Goal: Task Accomplishment & Management: Use online tool/utility

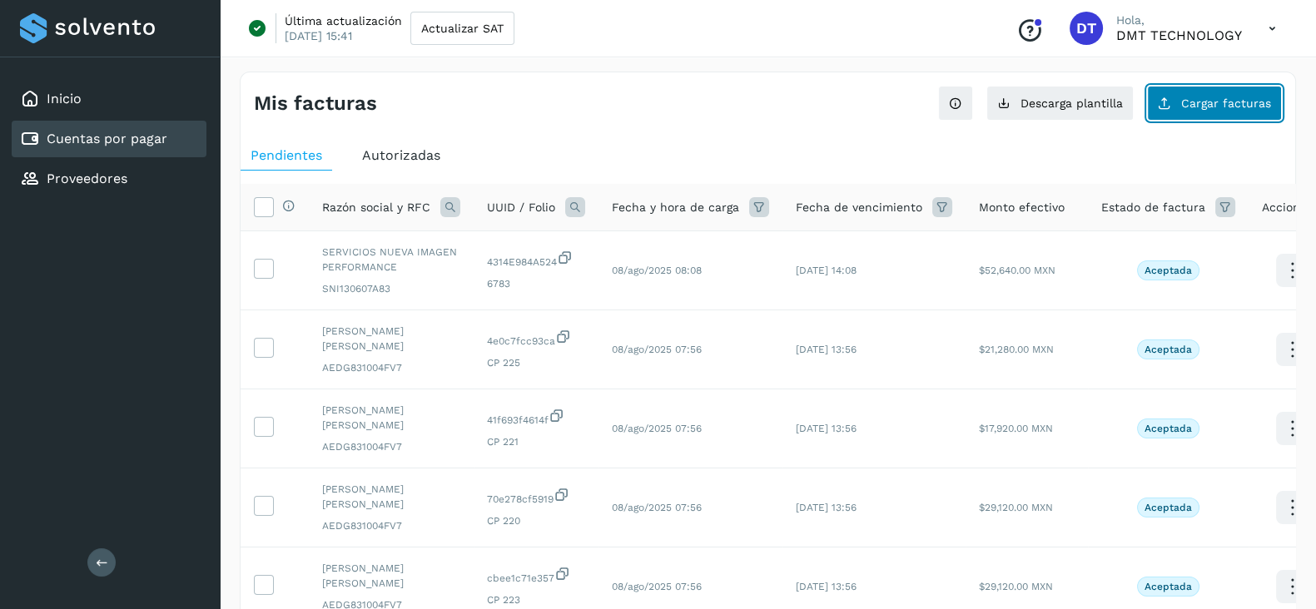
click at [1179, 107] on button "Cargar facturas" at bounding box center [1214, 103] width 135 height 35
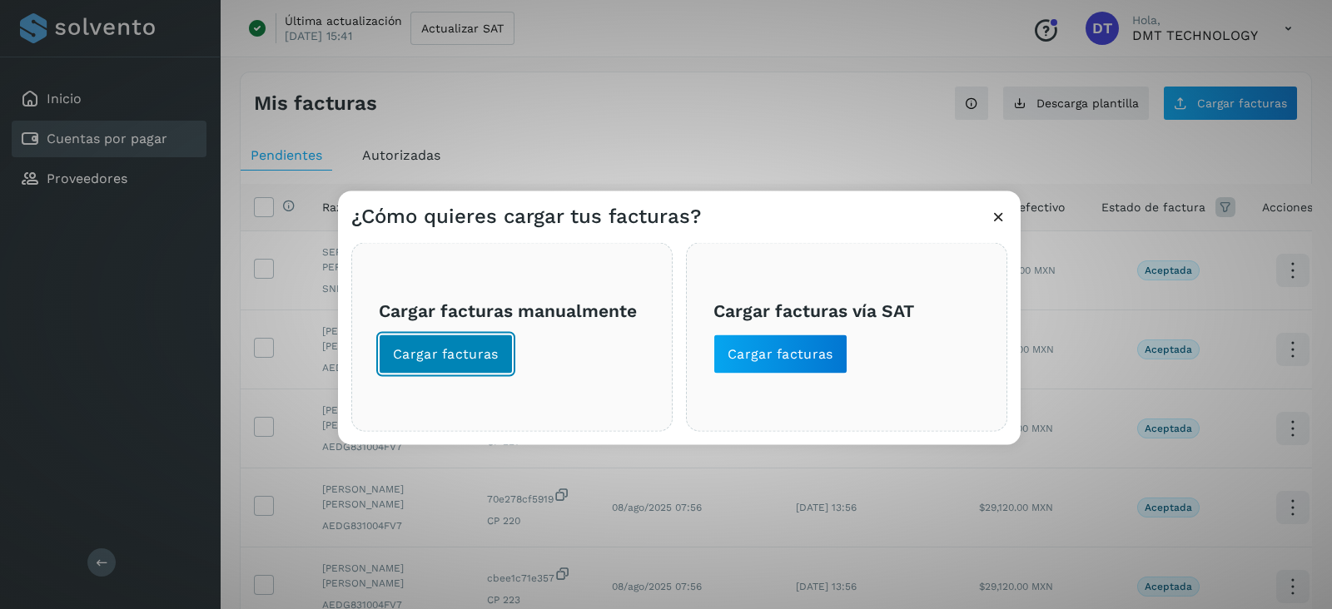
click at [456, 350] on span "Cargar facturas" at bounding box center [446, 354] width 106 height 18
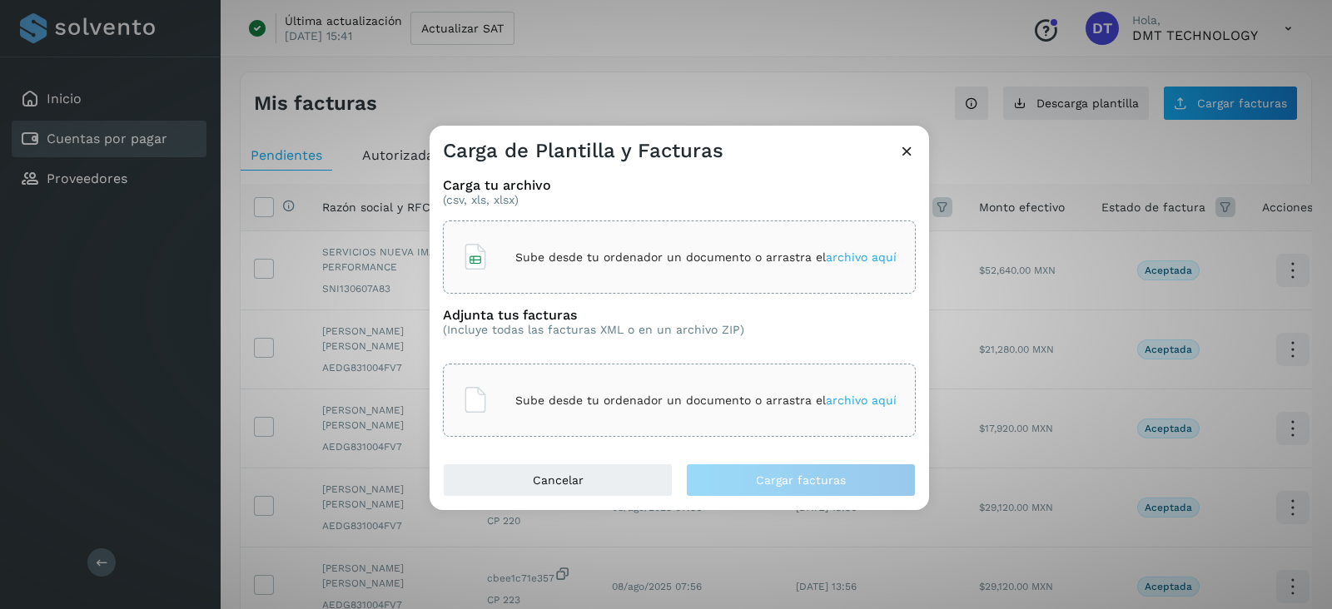
click at [537, 265] on div "Sube desde tu ordenador un documento o arrastra el archivo aquí" at bounding box center [679, 257] width 434 height 45
click at [562, 409] on div "Sube desde tu ordenador un documento o arrastra el archivo aquí" at bounding box center [679, 400] width 434 height 45
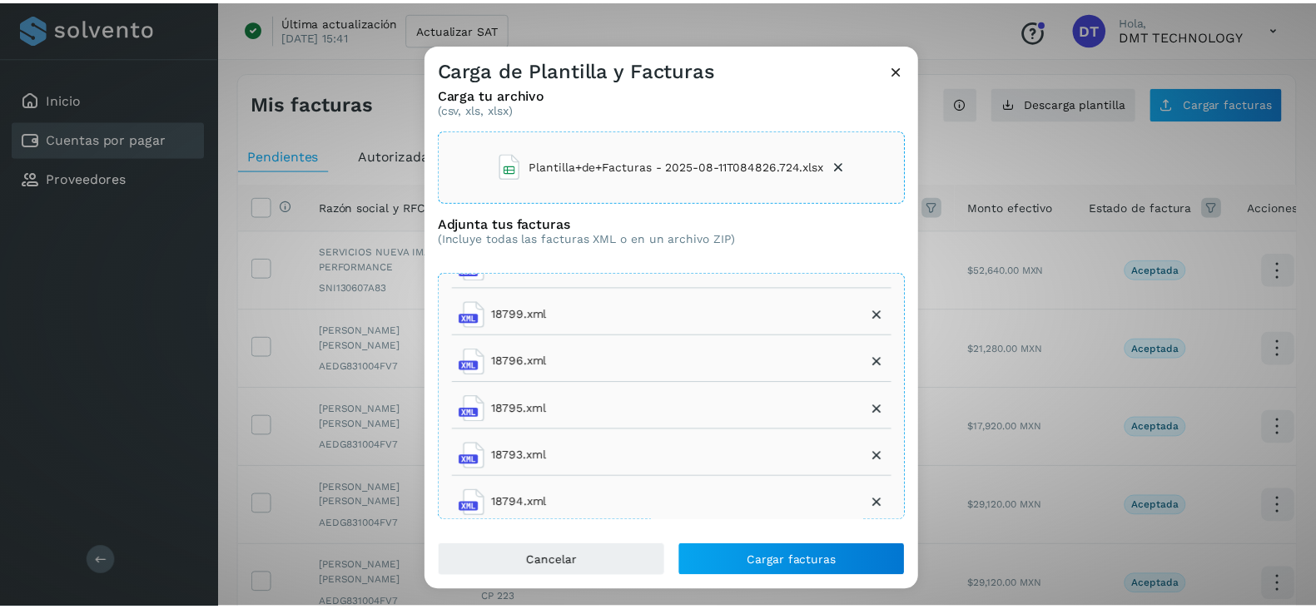
scroll to position [12, 0]
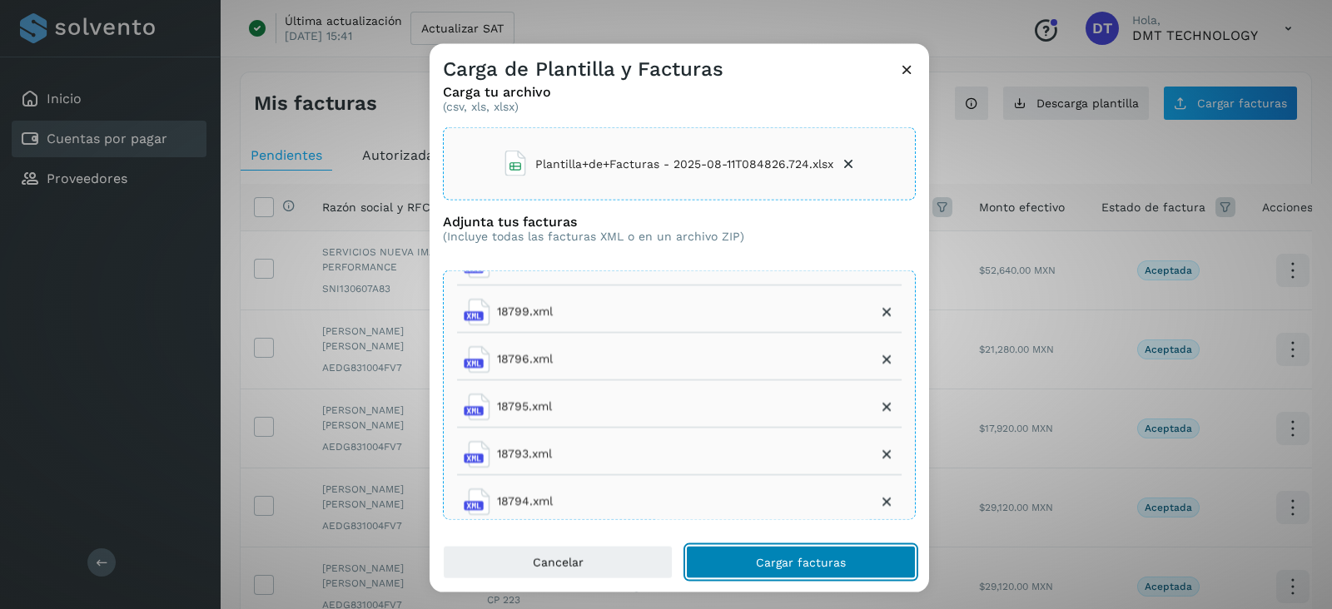
click at [861, 563] on button "Cargar facturas" at bounding box center [801, 561] width 230 height 33
click at [859, 564] on button "Cargar facturas" at bounding box center [801, 561] width 230 height 33
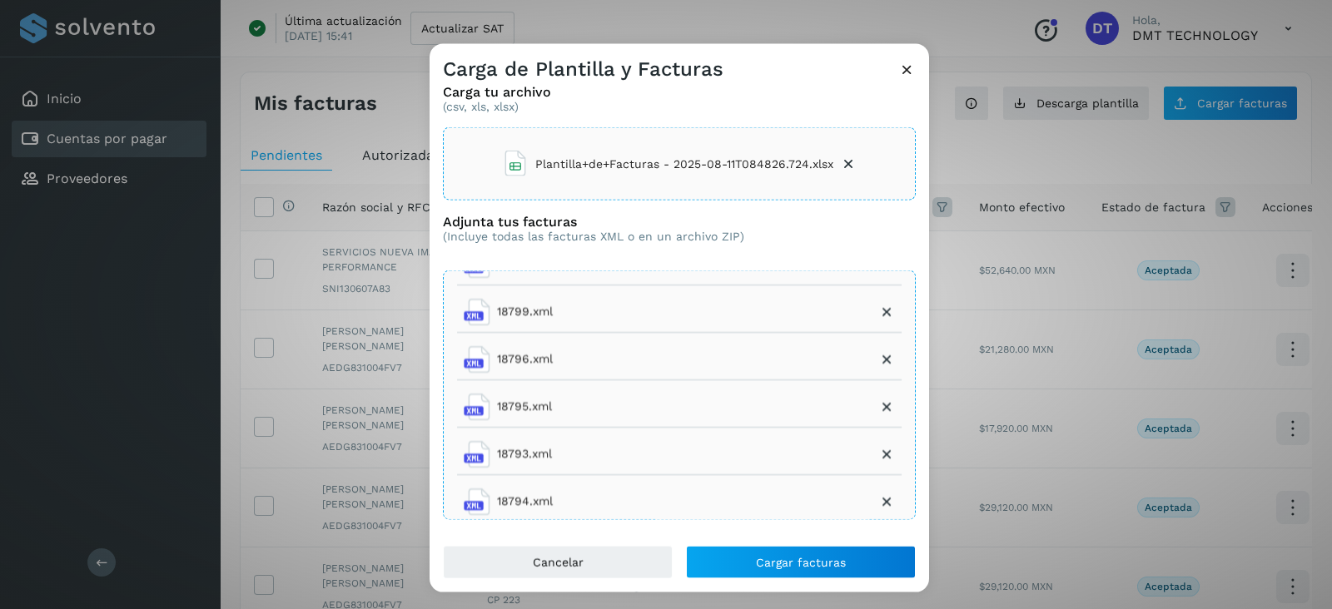
click at [840, 166] on icon at bounding box center [848, 164] width 17 height 17
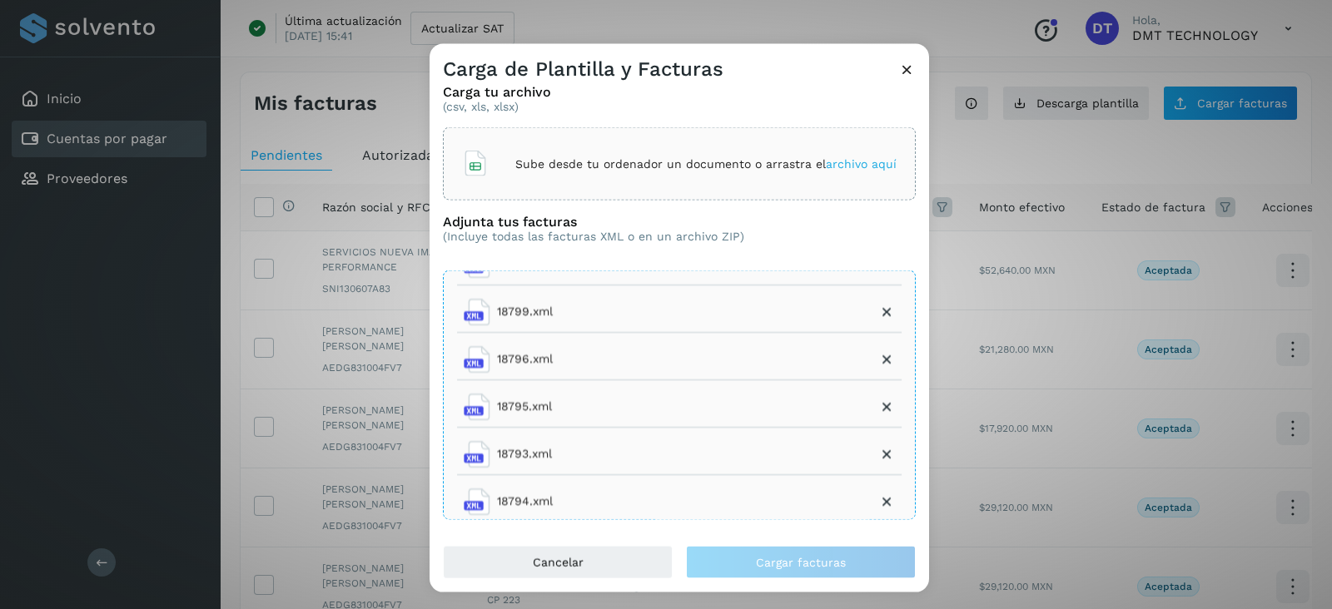
click at [635, 141] on div "Sube desde tu ordenador un documento o arrastra el archivo aquí" at bounding box center [679, 163] width 434 height 45
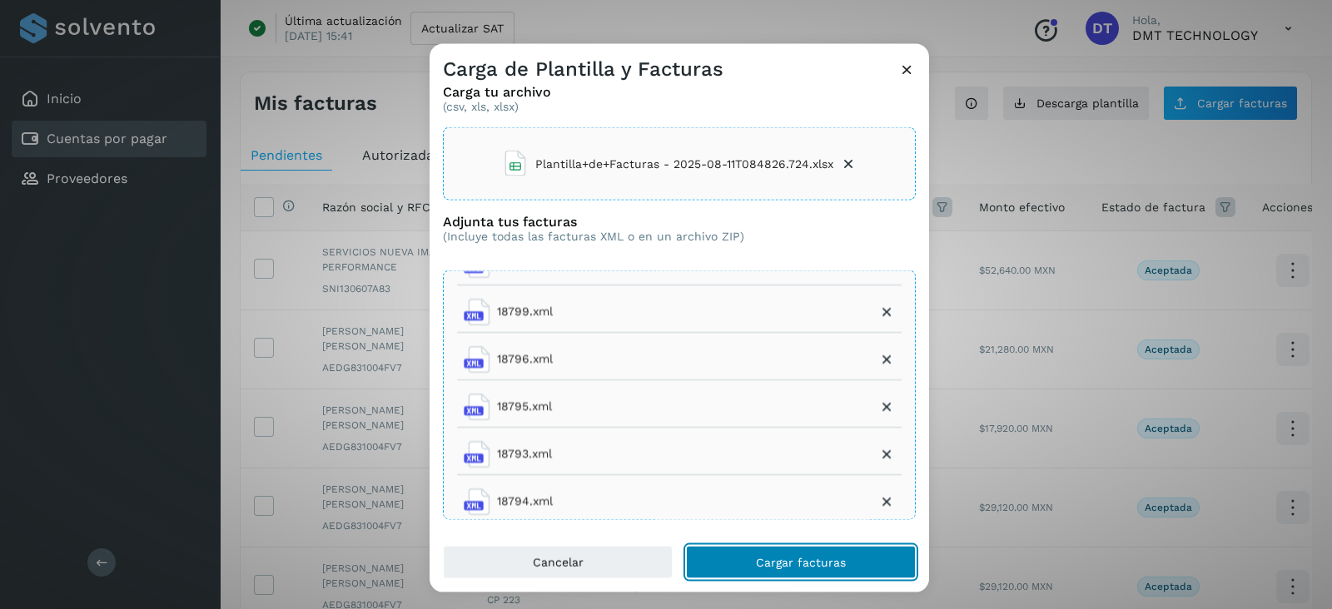
click at [801, 564] on span "Cargar facturas" at bounding box center [801, 562] width 90 height 12
